Goal: Task Accomplishment & Management: Use online tool/utility

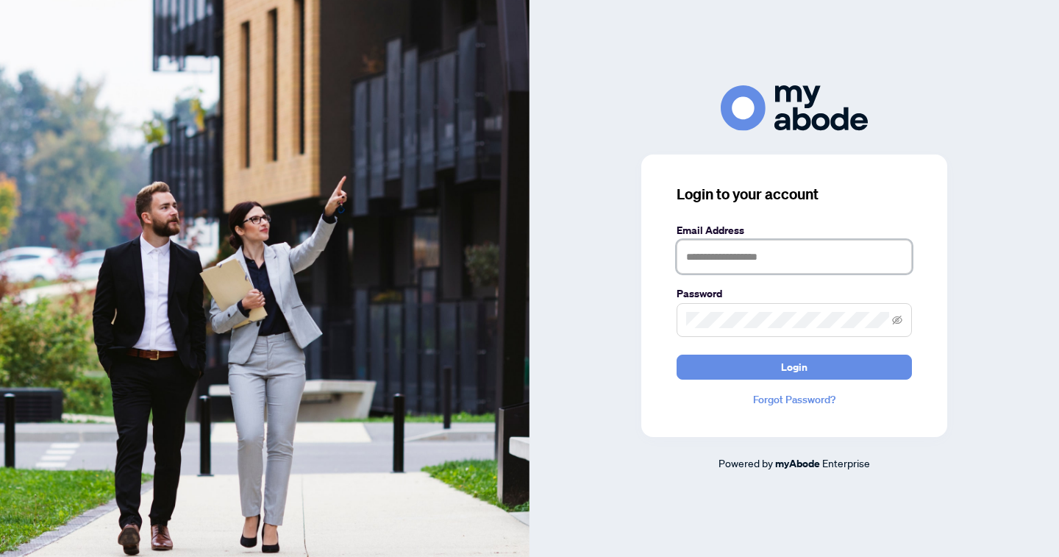
type input "**********"
click at [795, 366] on button "Login" at bounding box center [794, 367] width 235 height 25
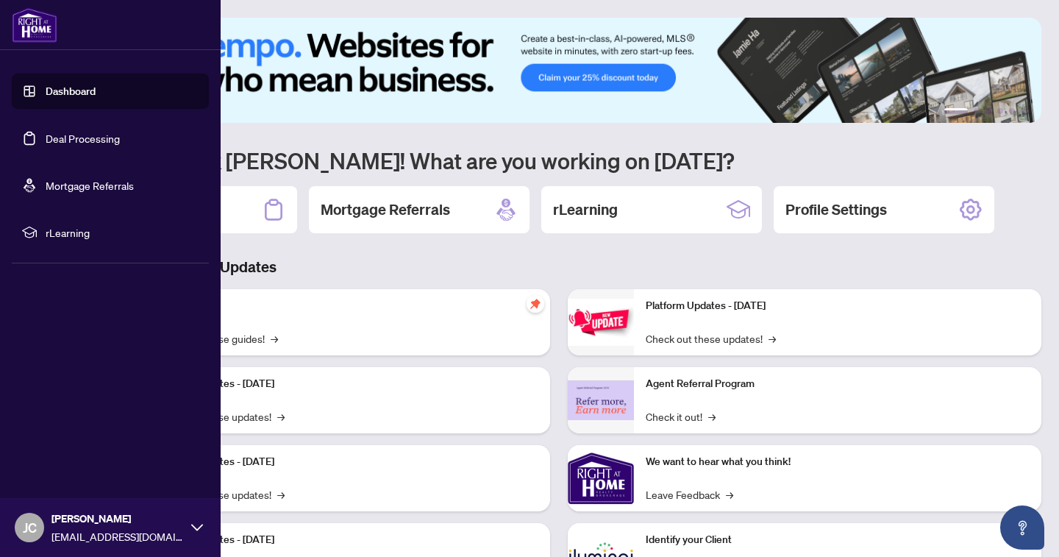
click at [59, 137] on link "Deal Processing" at bounding box center [83, 138] width 74 height 13
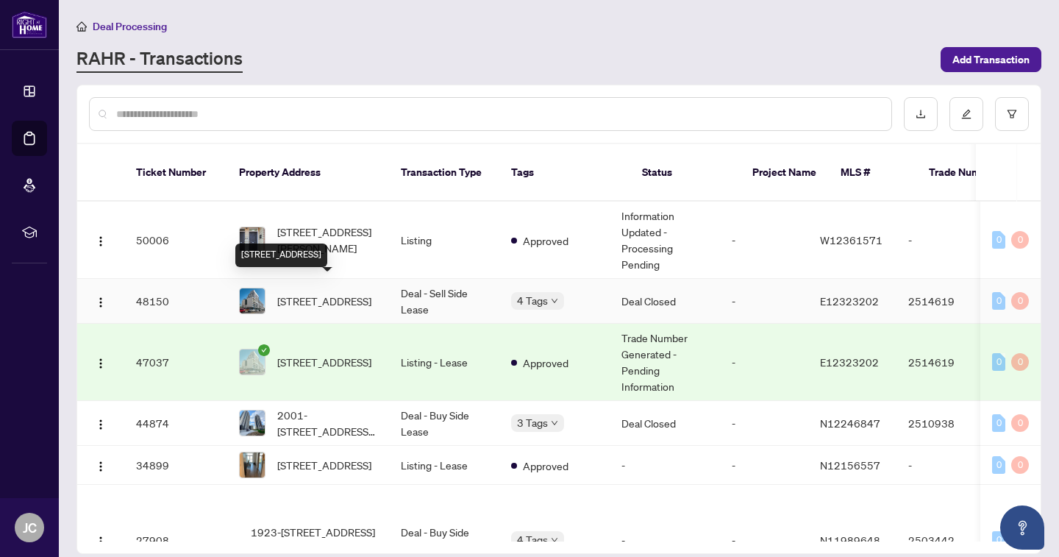
click at [305, 295] on span "310-1100 Kingston Rd, Toronto, Ontario M1N 2K7, Canada" at bounding box center [324, 301] width 94 height 16
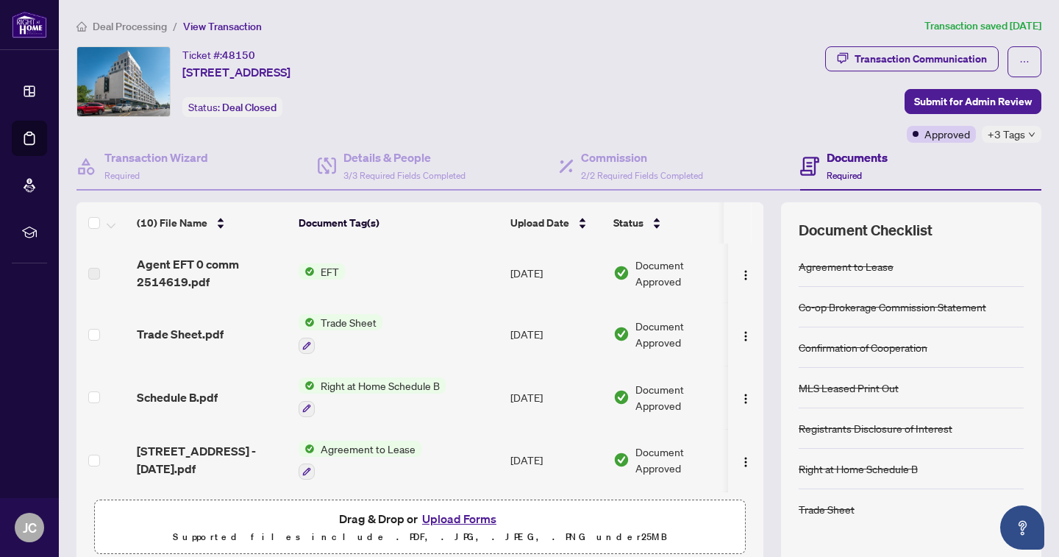
click at [669, 270] on span "Document Approved" at bounding box center [681, 273] width 91 height 32
click at [742, 271] on img "button" at bounding box center [746, 275] width 12 height 12
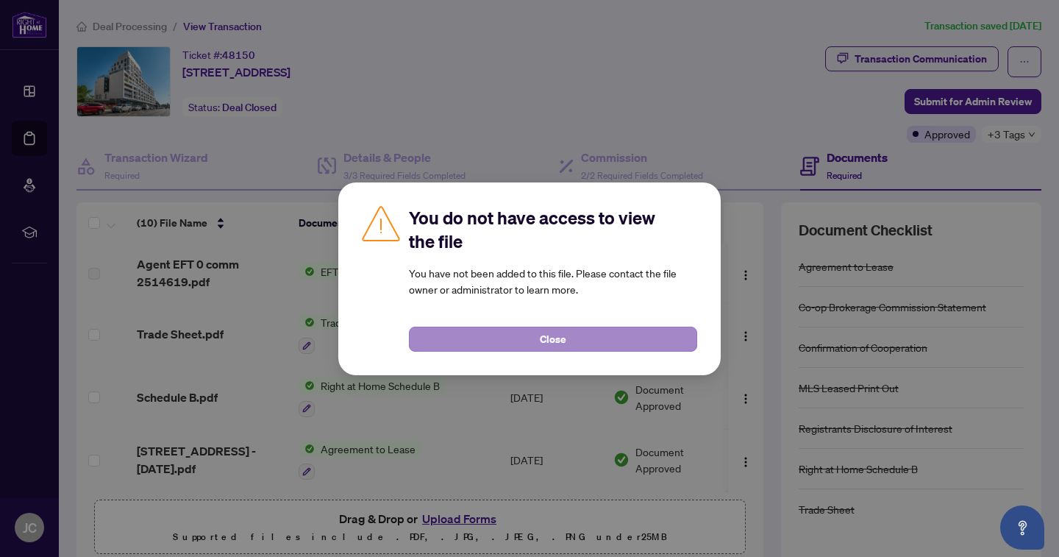
click at [637, 340] on button "Close" at bounding box center [553, 339] width 288 height 25
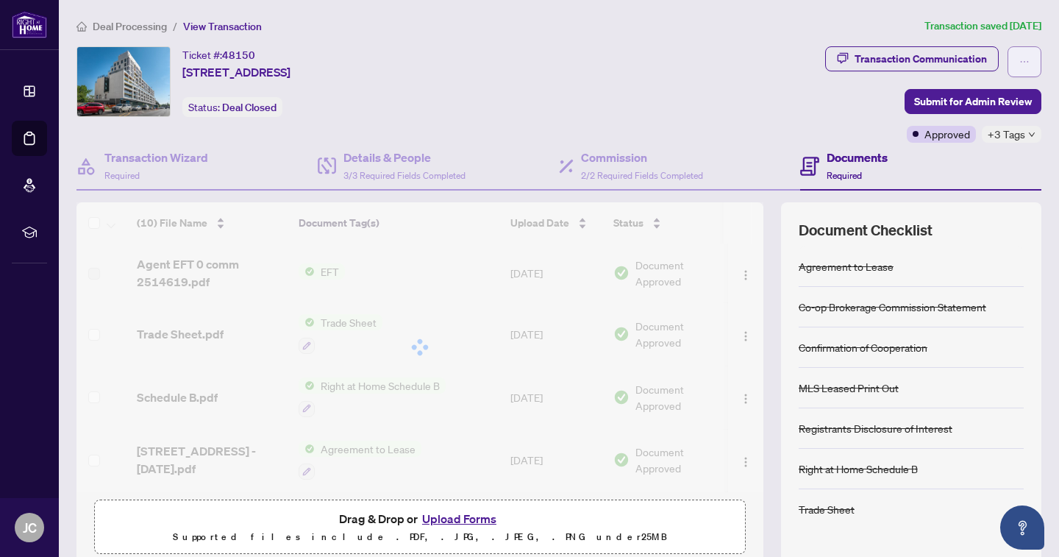
click at [1029, 63] on icon "ellipsis" at bounding box center [1025, 62] width 10 height 10
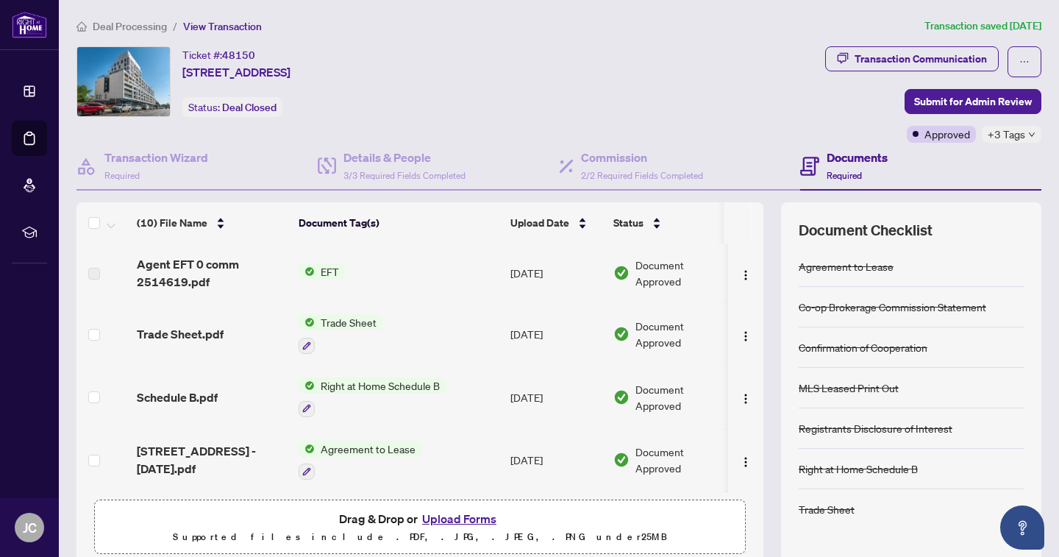
click at [865, 38] on div "Deal Processing / View Transaction Transaction saved 3 days ago Ticket #: 48150…" at bounding box center [559, 309] width 977 height 582
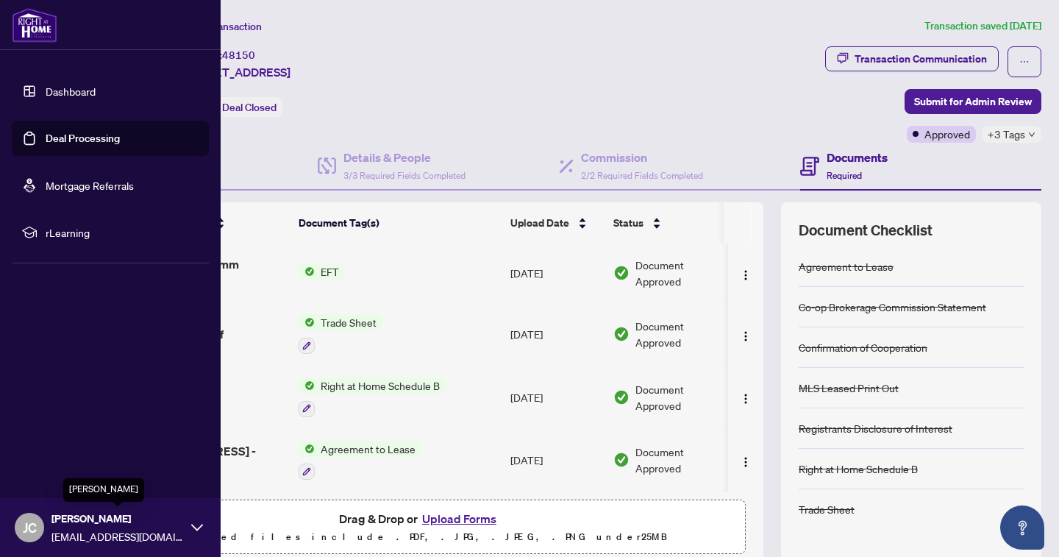
click at [60, 517] on span "Julie Cuzzolino-Giddings" at bounding box center [118, 519] width 132 height 16
click at [53, 447] on span "Logout" at bounding box center [59, 440] width 33 height 24
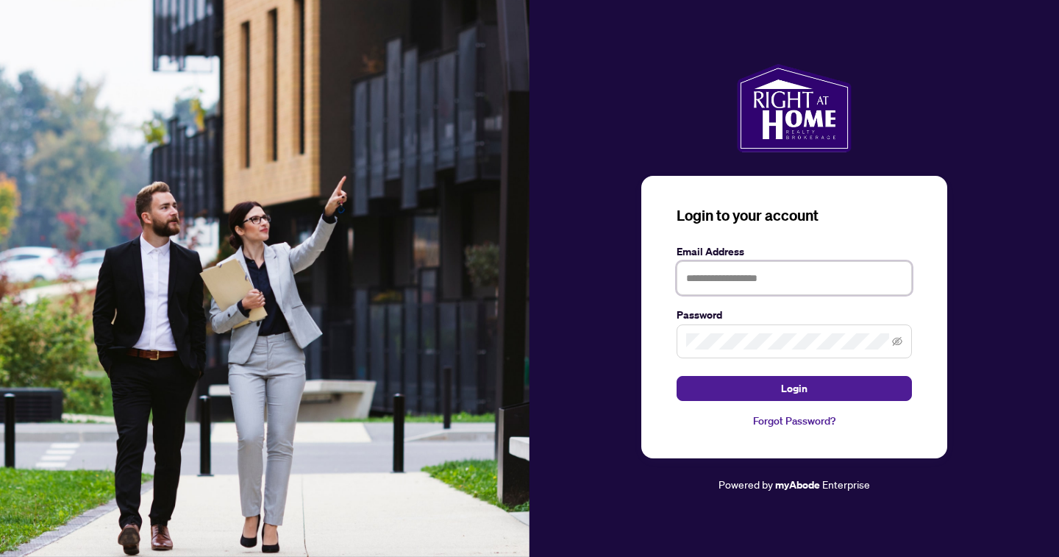
type input "**********"
click at [795, 388] on button "Login" at bounding box center [794, 388] width 235 height 25
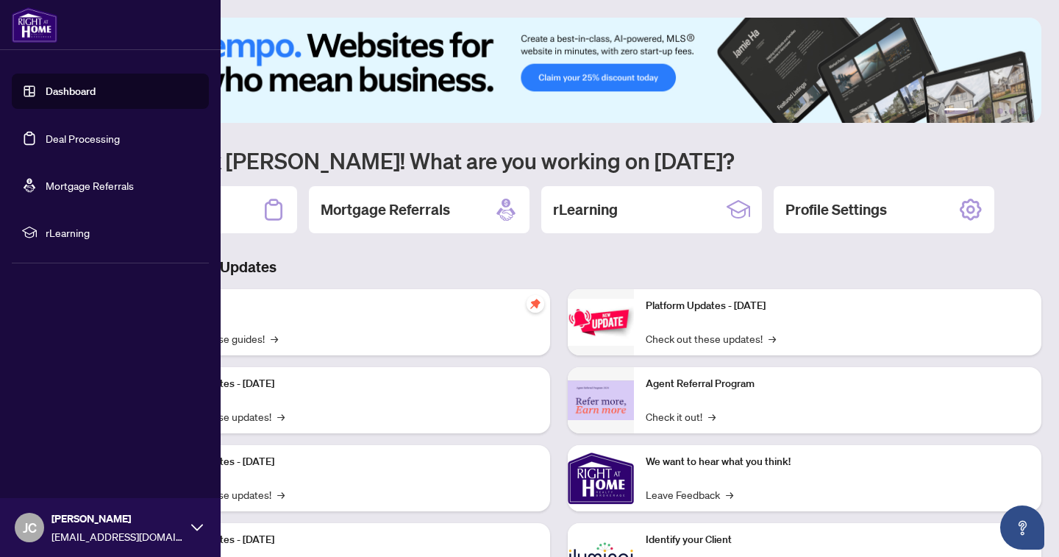
click at [57, 138] on link "Deal Processing" at bounding box center [83, 138] width 74 height 13
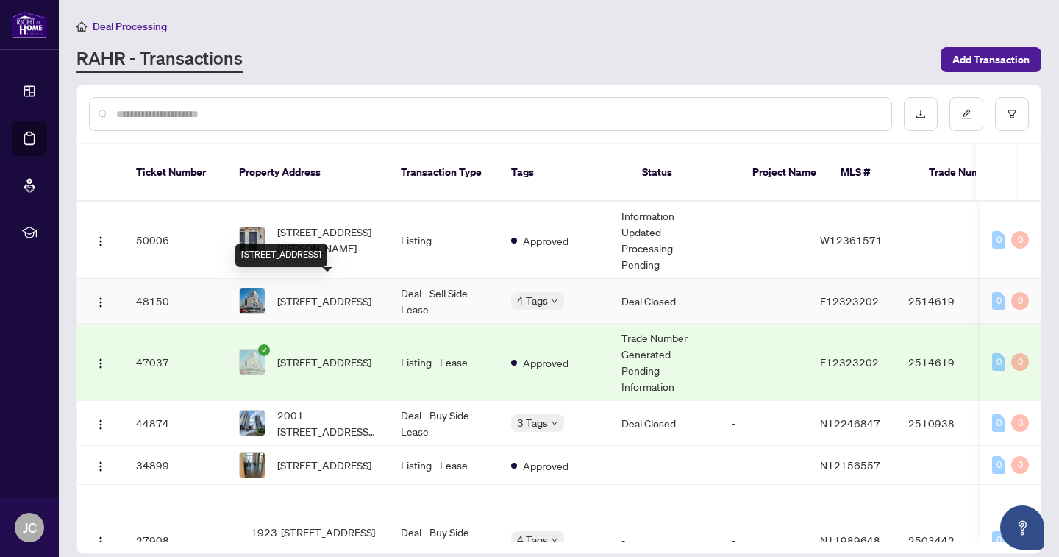
click at [305, 293] on span "310-1100 Kingston Rd, Toronto, Ontario M1N 2K7, Canada" at bounding box center [324, 301] width 94 height 16
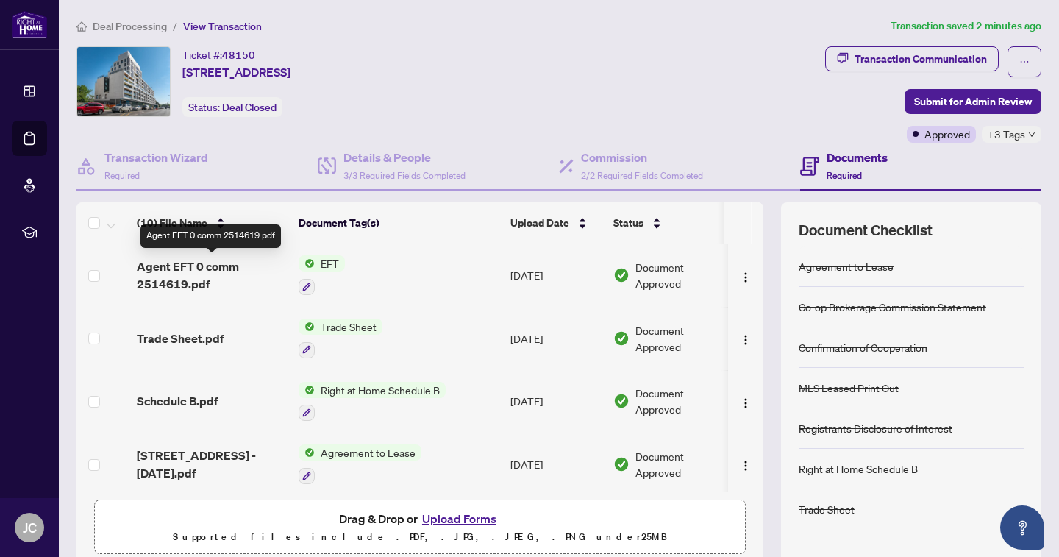
click at [194, 266] on span "Agent EFT 0 comm 2514619.pdf" at bounding box center [212, 275] width 150 height 35
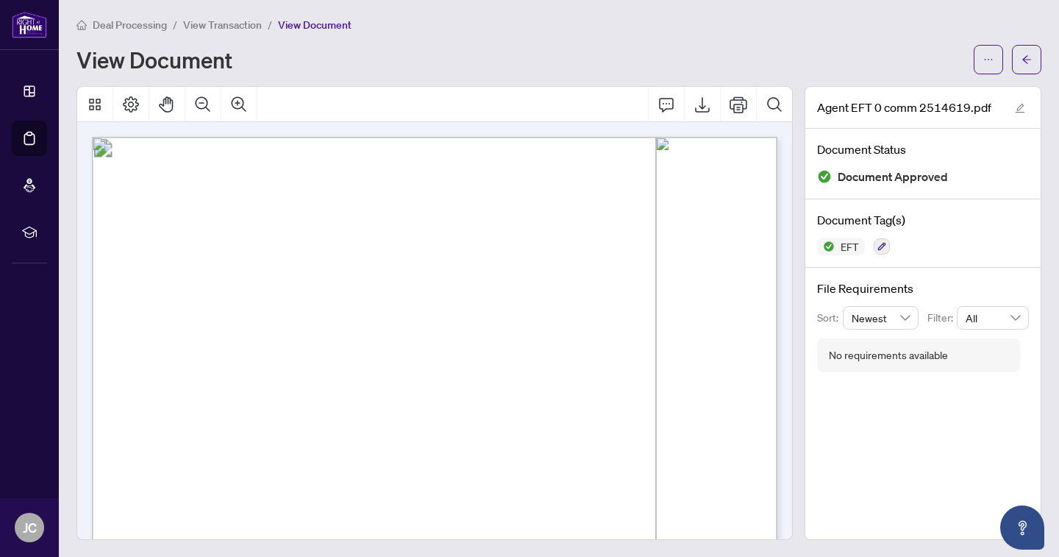
click at [207, 26] on span "View Transaction" at bounding box center [222, 24] width 79 height 13
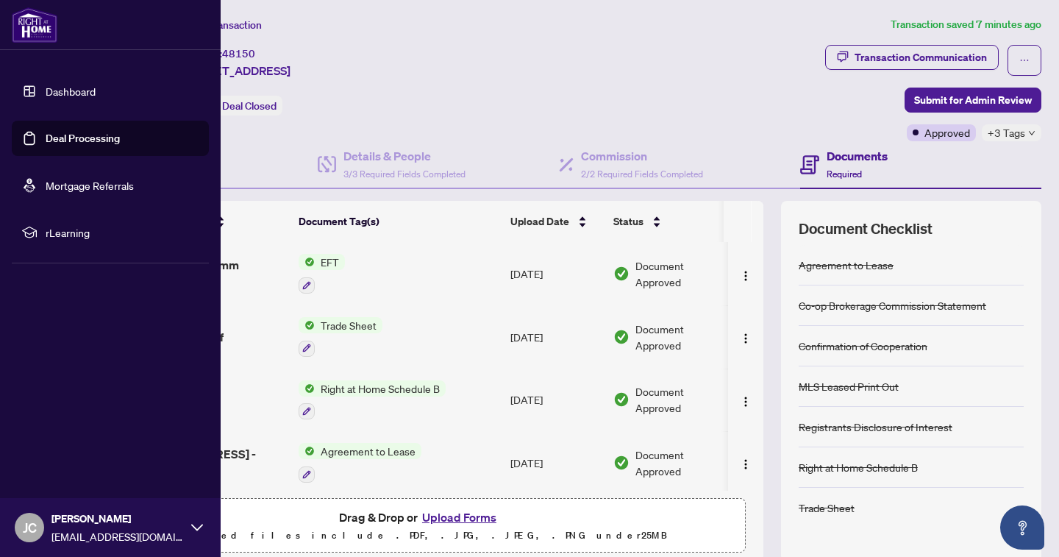
click at [63, 143] on link "Deal Processing" at bounding box center [83, 138] width 74 height 13
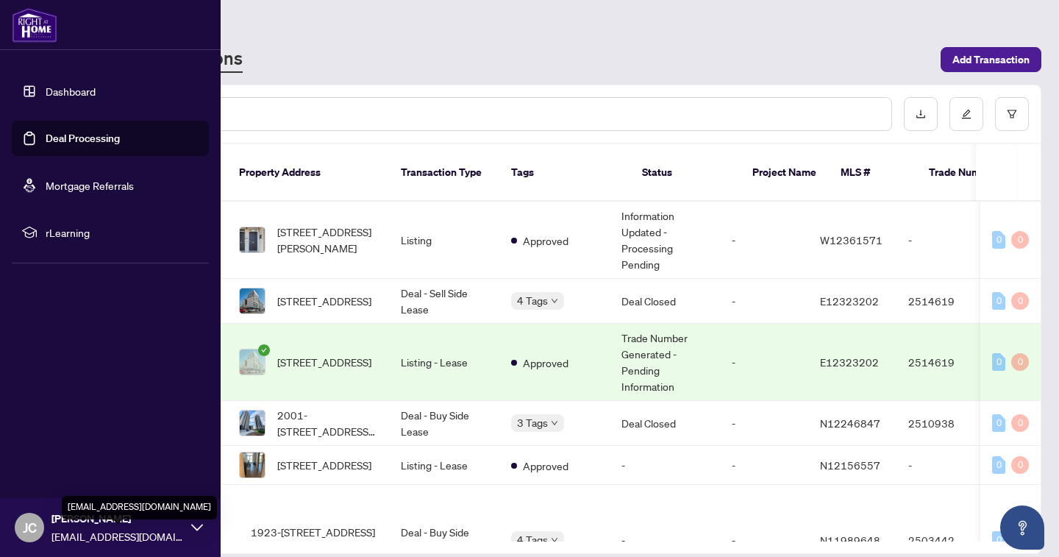
click at [63, 528] on span "sellitwithjulie@gmail.com" at bounding box center [118, 536] width 132 height 16
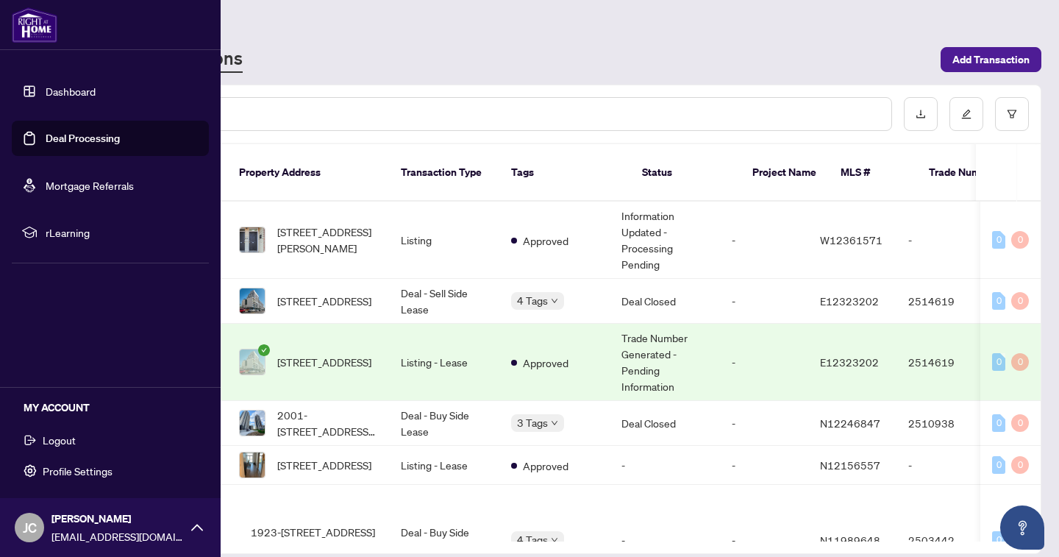
click at [57, 444] on span "Logout" at bounding box center [59, 440] width 33 height 24
